Goal: Navigation & Orientation: Find specific page/section

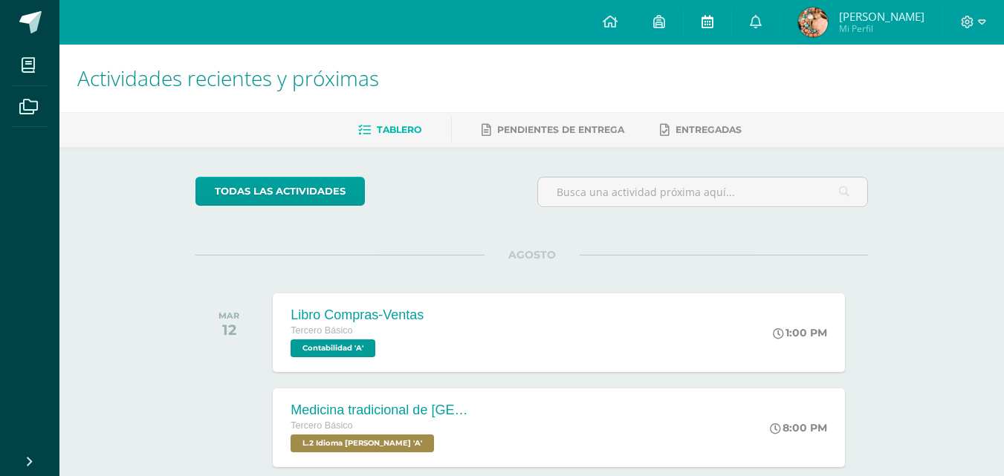
click at [713, 22] on icon at bounding box center [707, 21] width 12 height 13
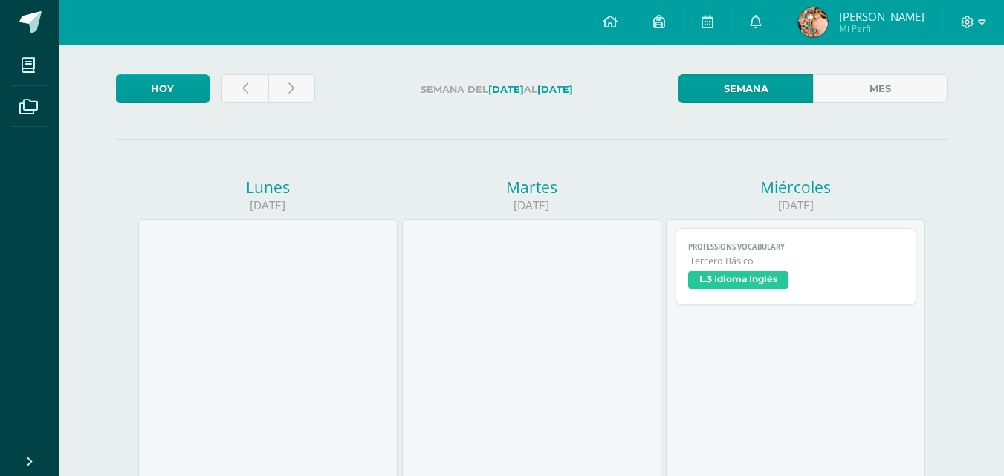
scroll to position [14, 0]
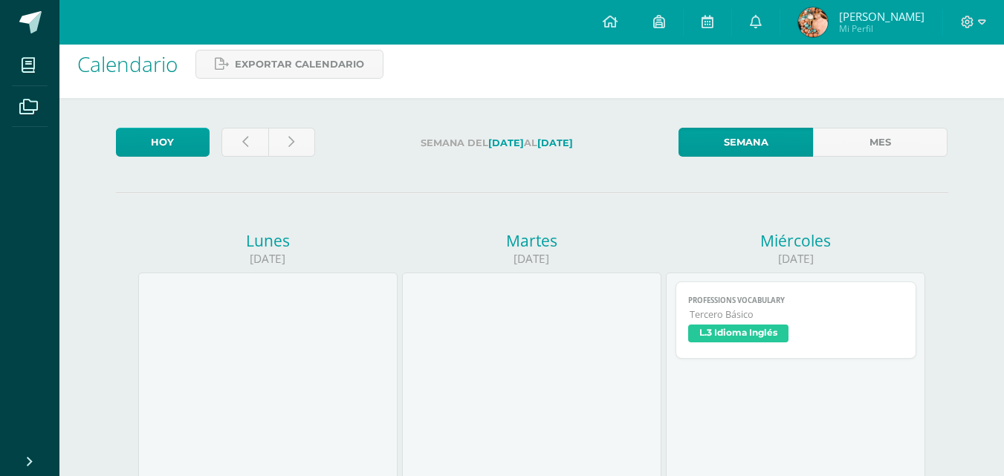
click at [316, 140] on div at bounding box center [267, 145] width 105 height 35
click at [304, 139] on link at bounding box center [291, 142] width 47 height 29
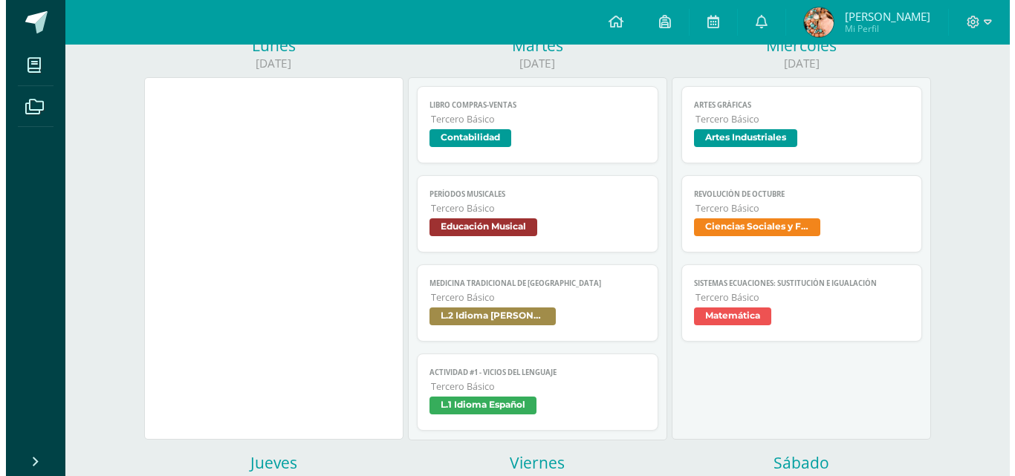
scroll to position [199, 0]
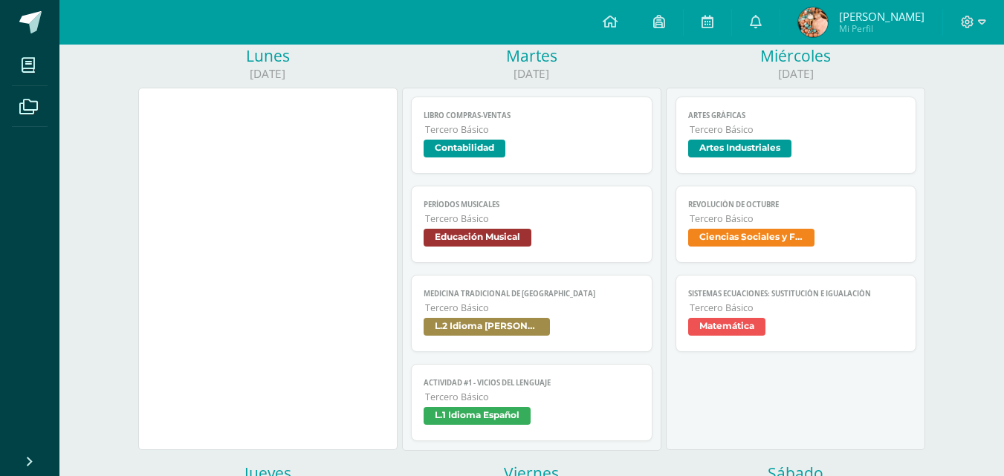
drag, startPoint x: 0, startPoint y: 0, endPoint x: 1009, endPoint y: 105, distance: 1014.9
click at [552, 206] on span "Períodos musicales" at bounding box center [531, 205] width 216 height 10
